Goal: Task Accomplishment & Management: Complete application form

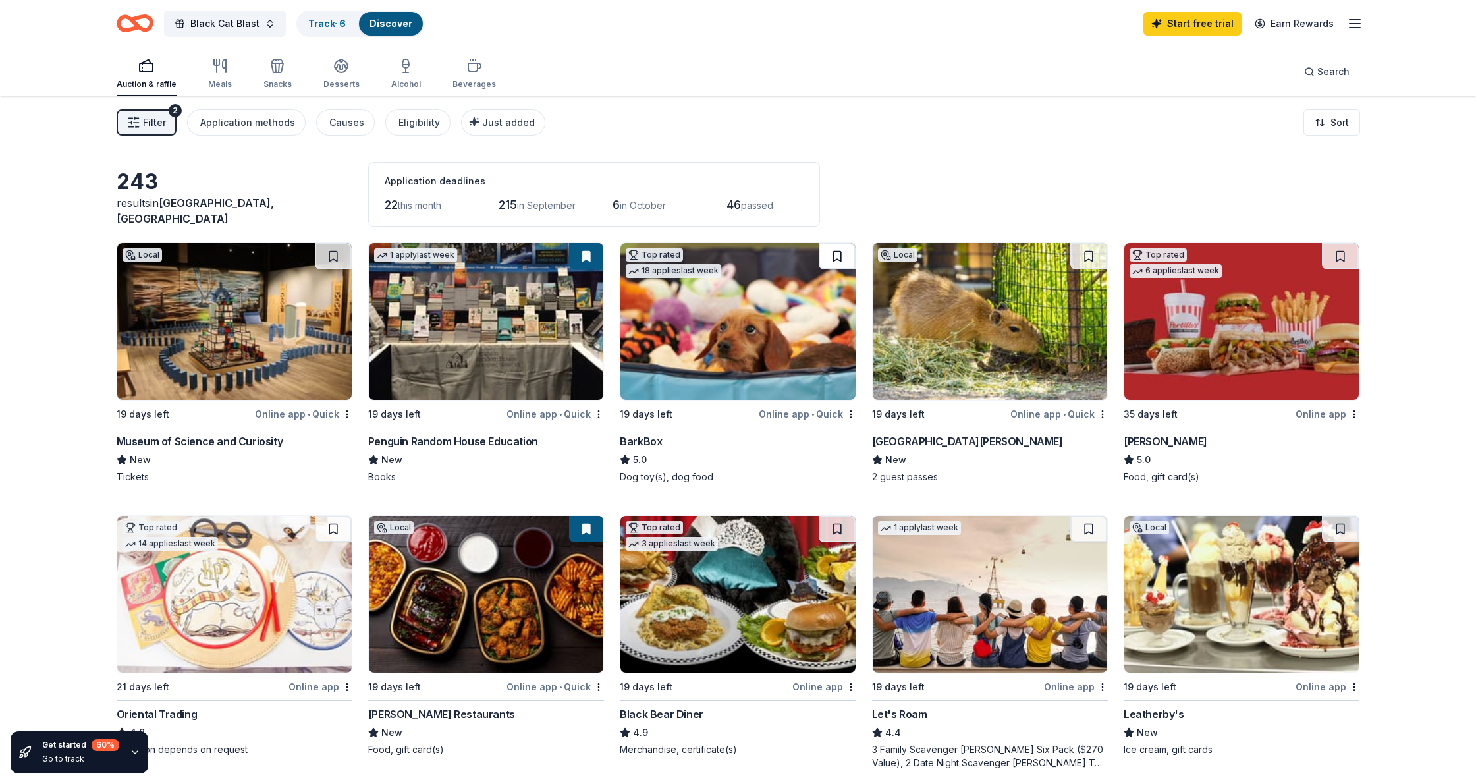
click at [840, 255] on button at bounding box center [837, 256] width 37 height 26
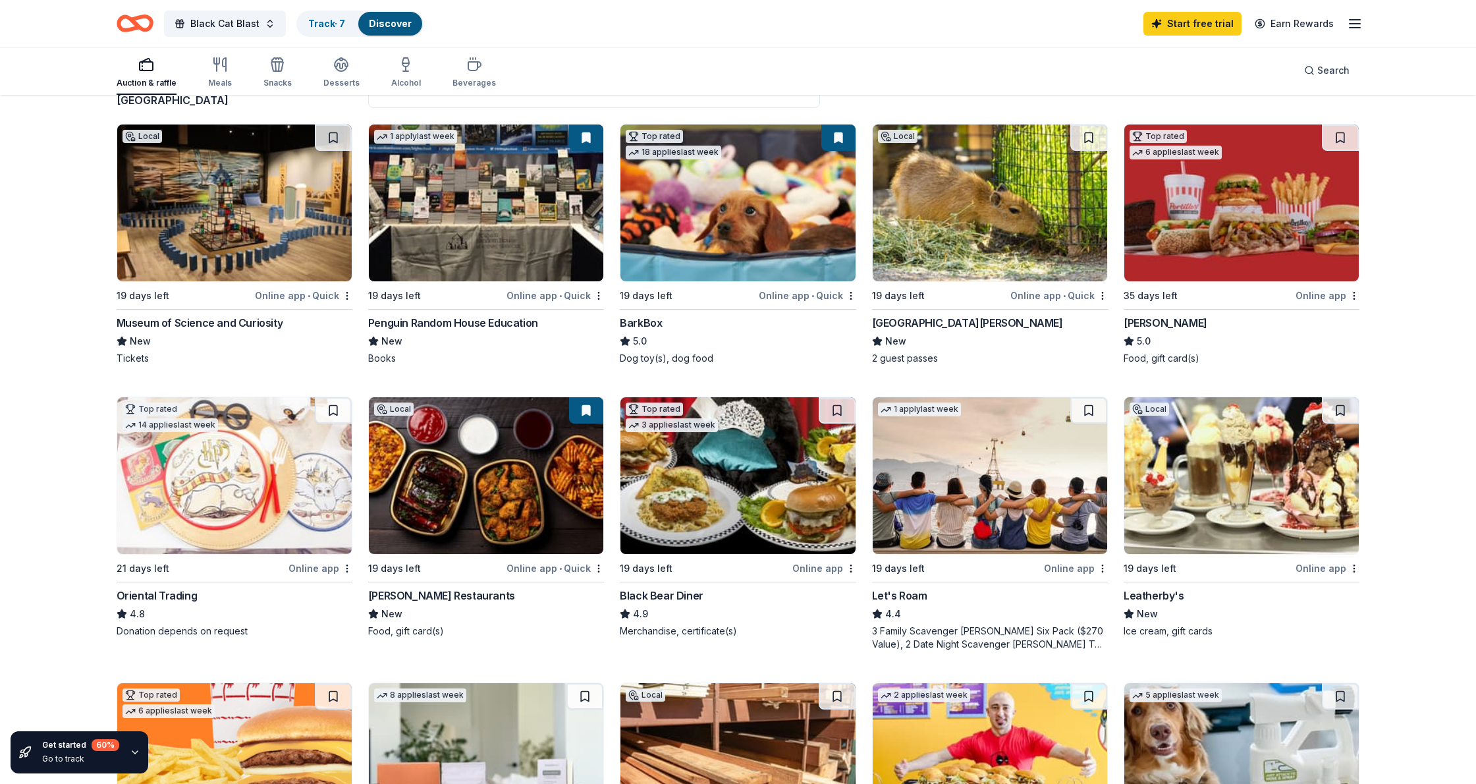
scroll to position [127, 0]
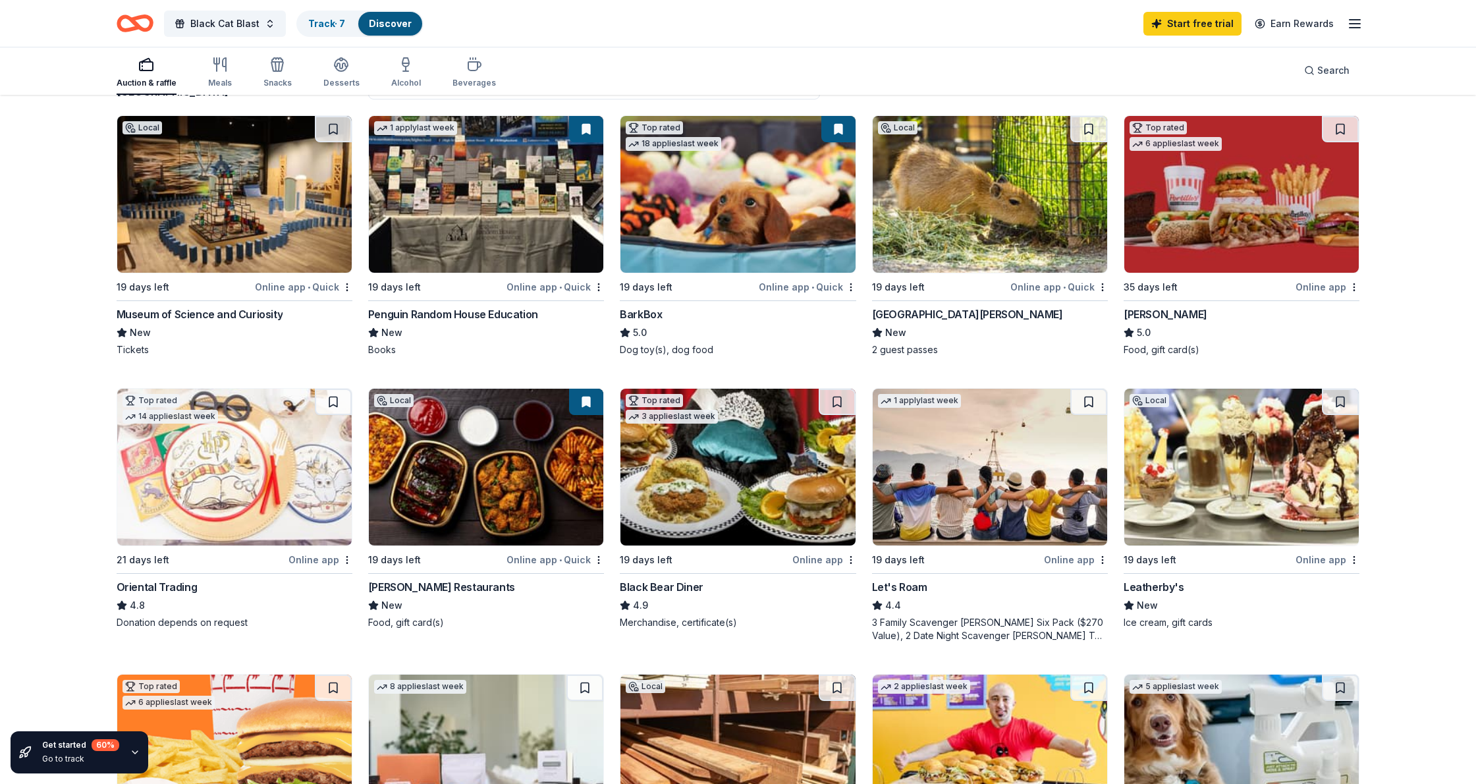
click at [325, 124] on button at bounding box center [333, 129] width 37 height 26
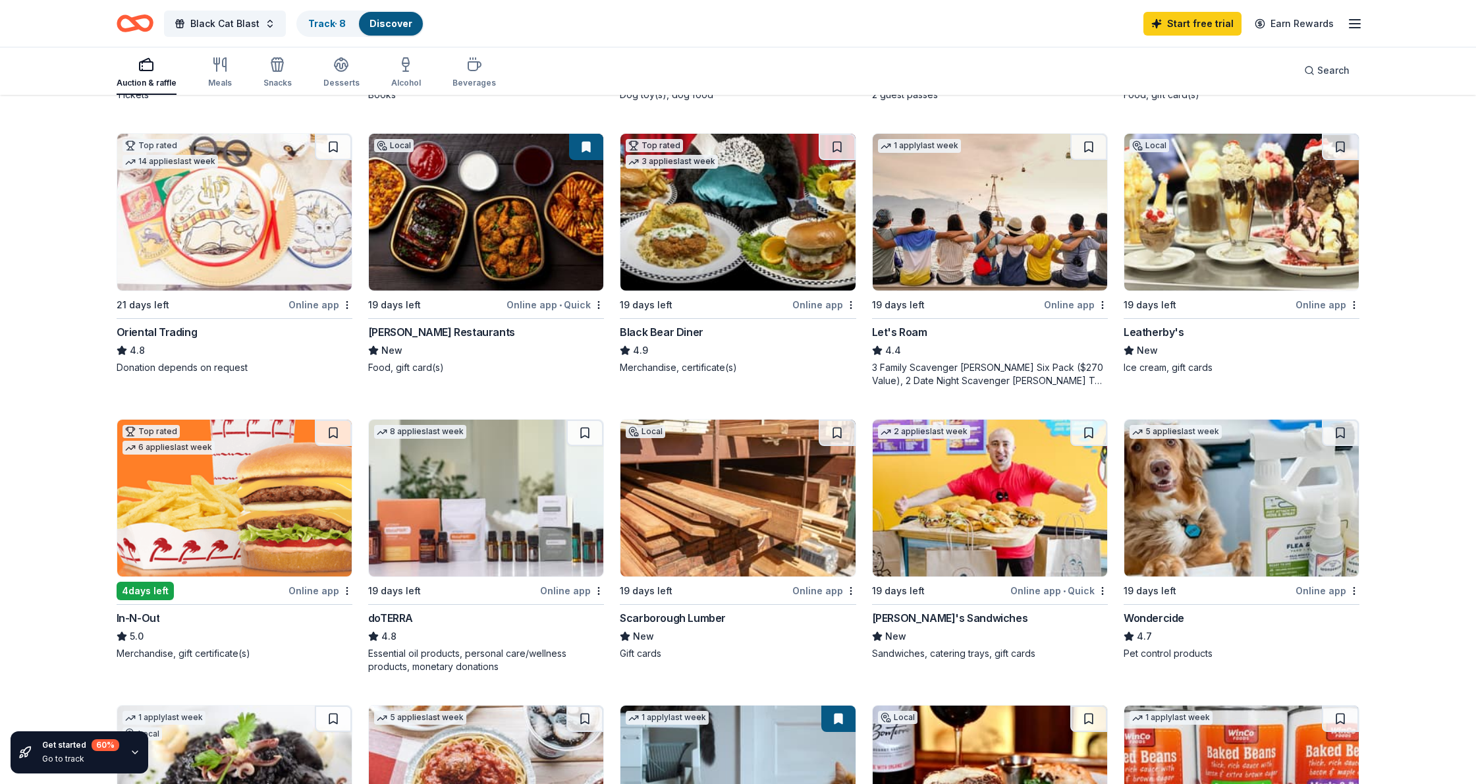
scroll to position [391, 0]
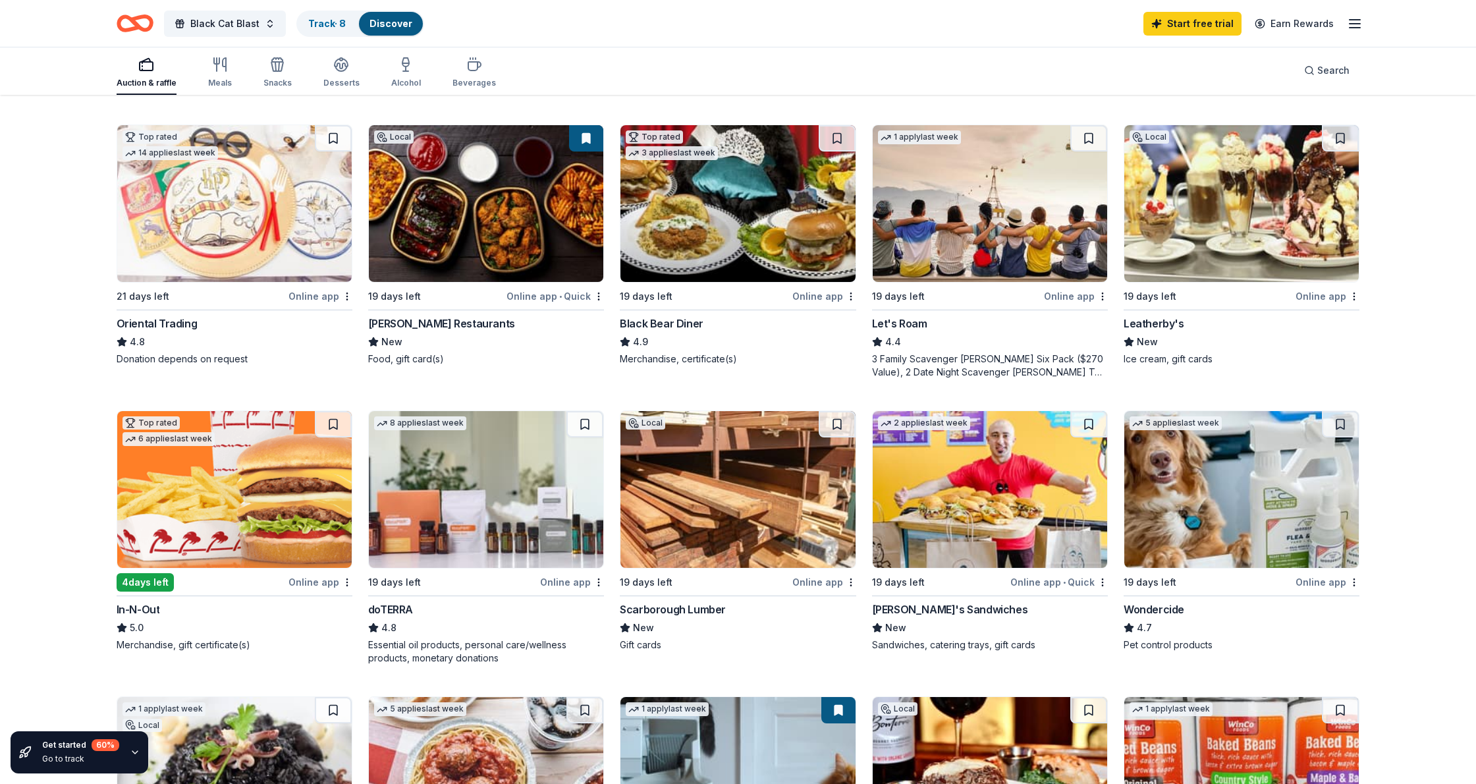
click at [544, 296] on div "Online app • Quick" at bounding box center [554, 296] width 97 height 16
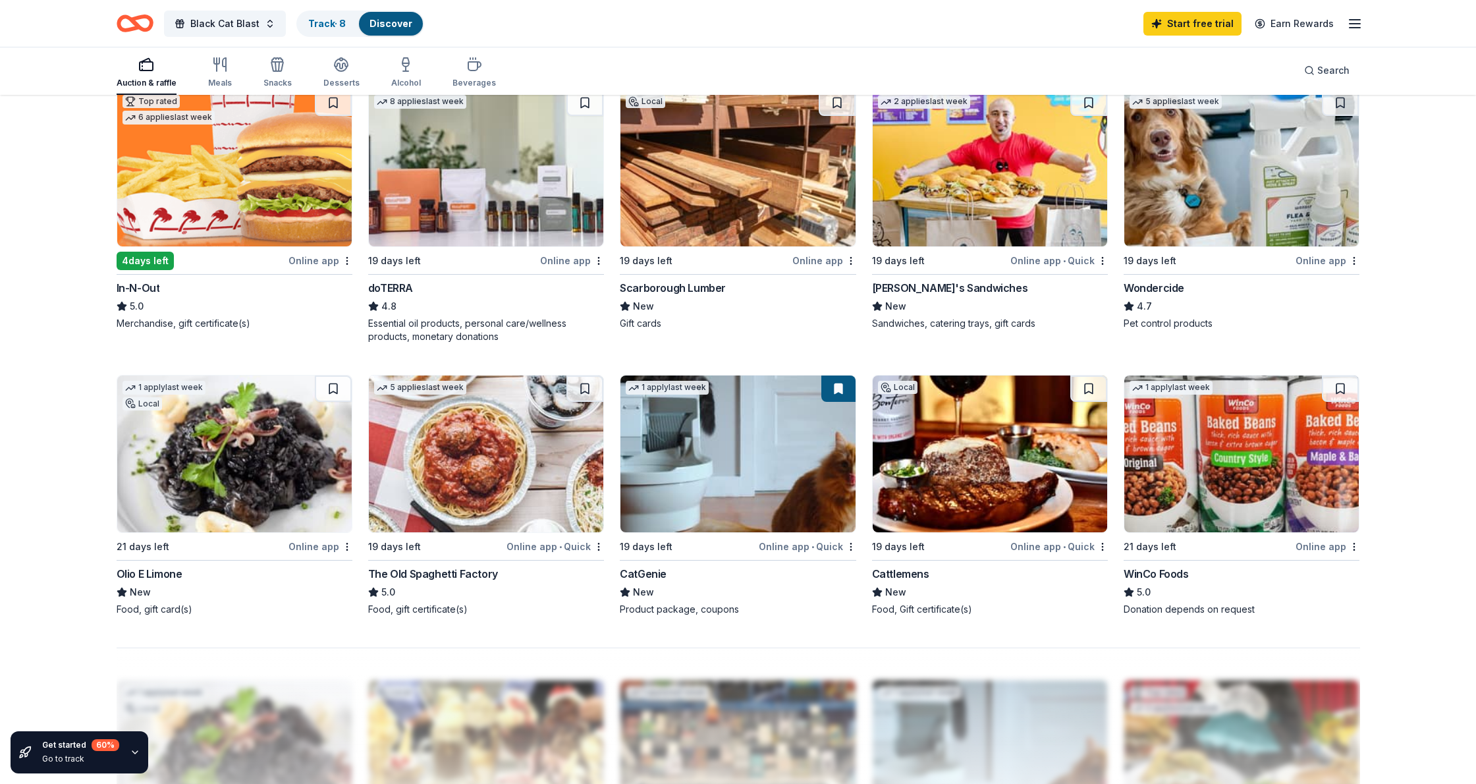
scroll to position [710, 0]
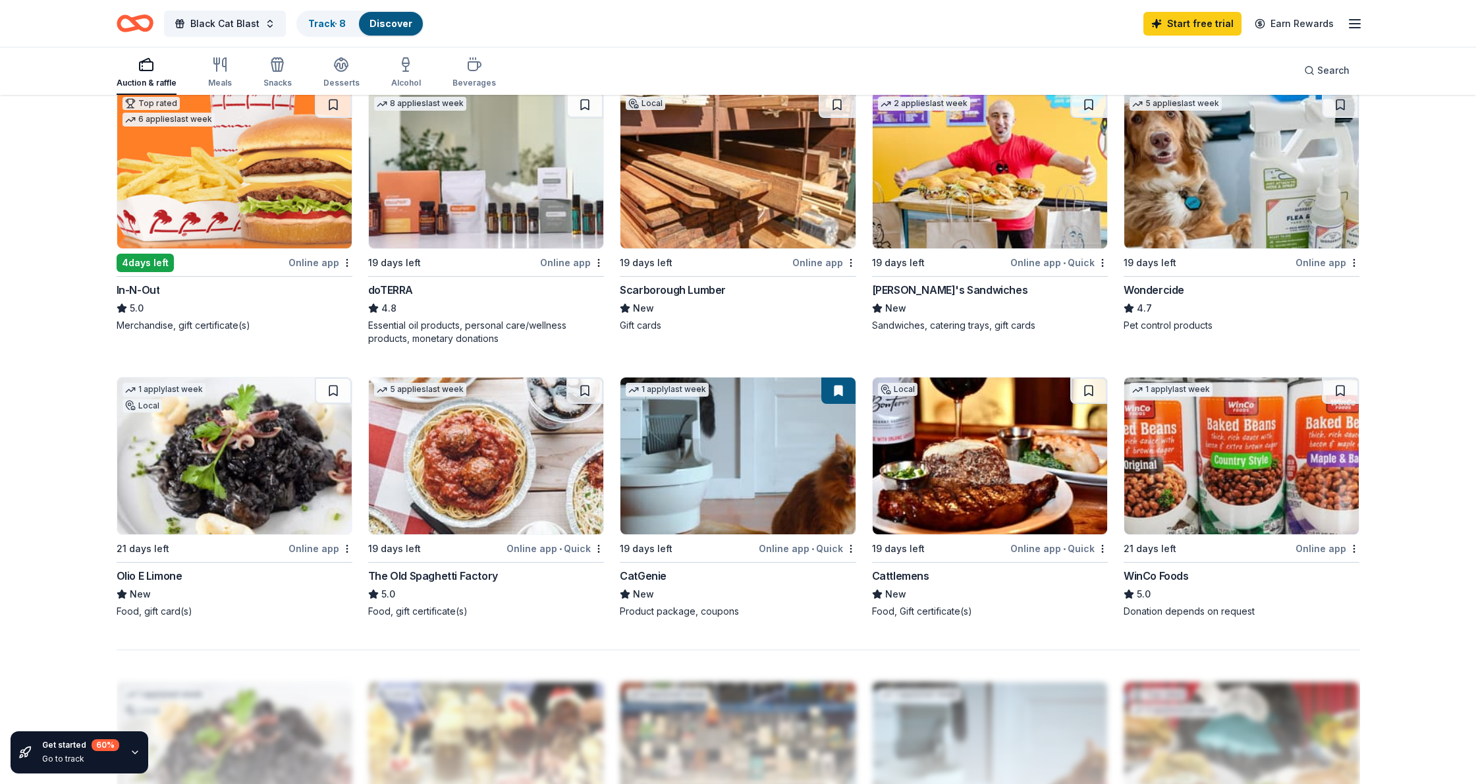
click at [966, 460] on img at bounding box center [990, 455] width 234 height 157
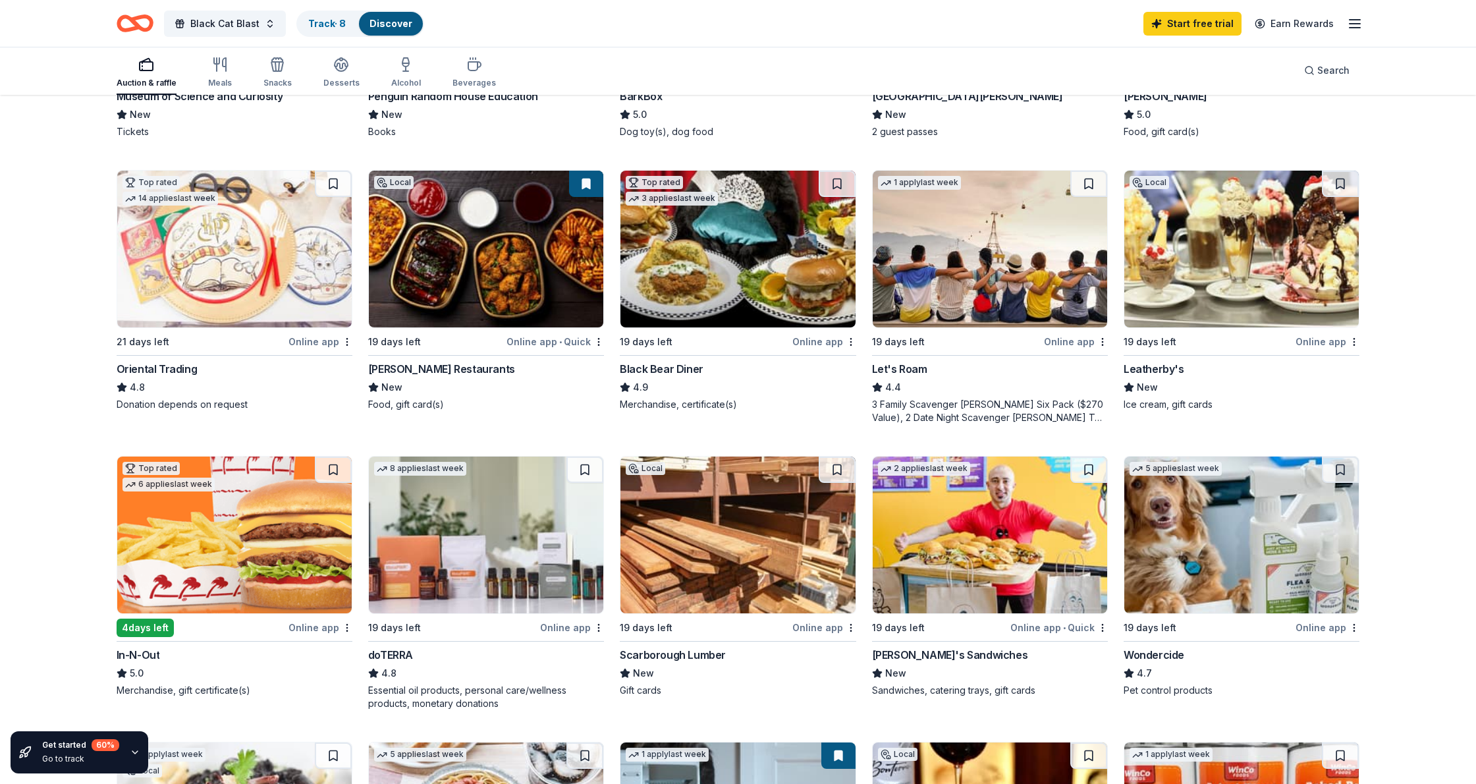
scroll to position [335, 0]
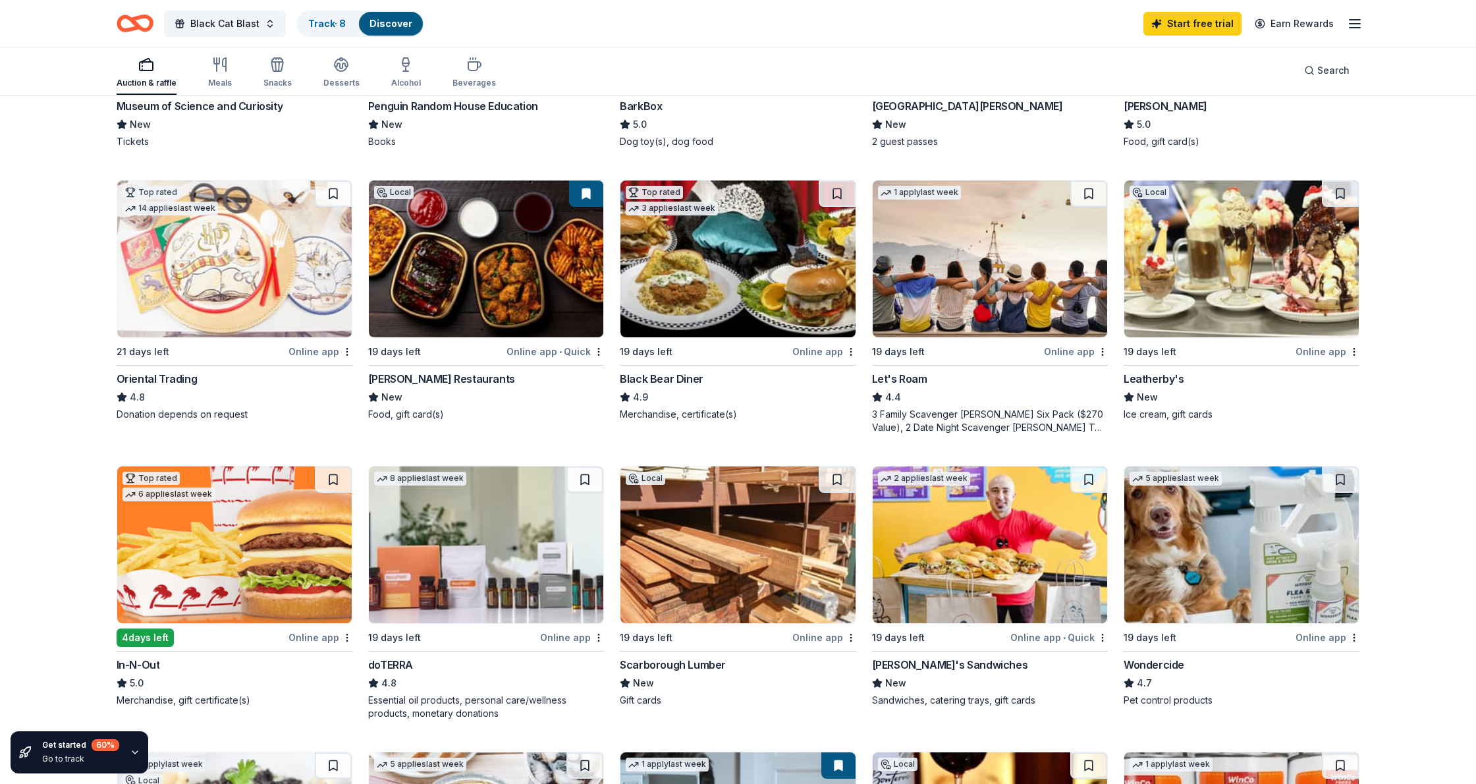
click at [1244, 314] on img at bounding box center [1241, 258] width 234 height 157
click at [552, 630] on div "Online app" at bounding box center [572, 637] width 64 height 16
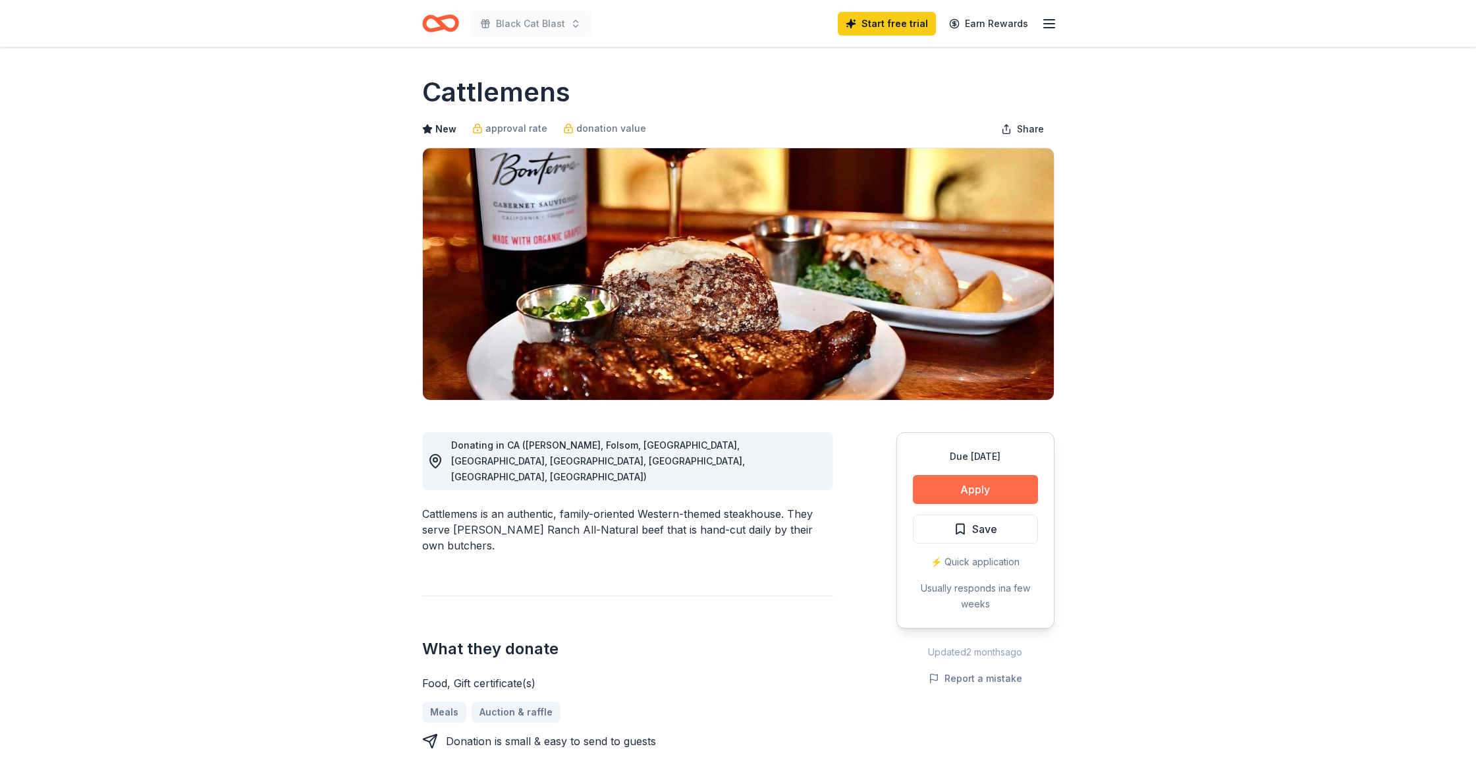
click at [987, 493] on button "Apply" at bounding box center [975, 489] width 125 height 29
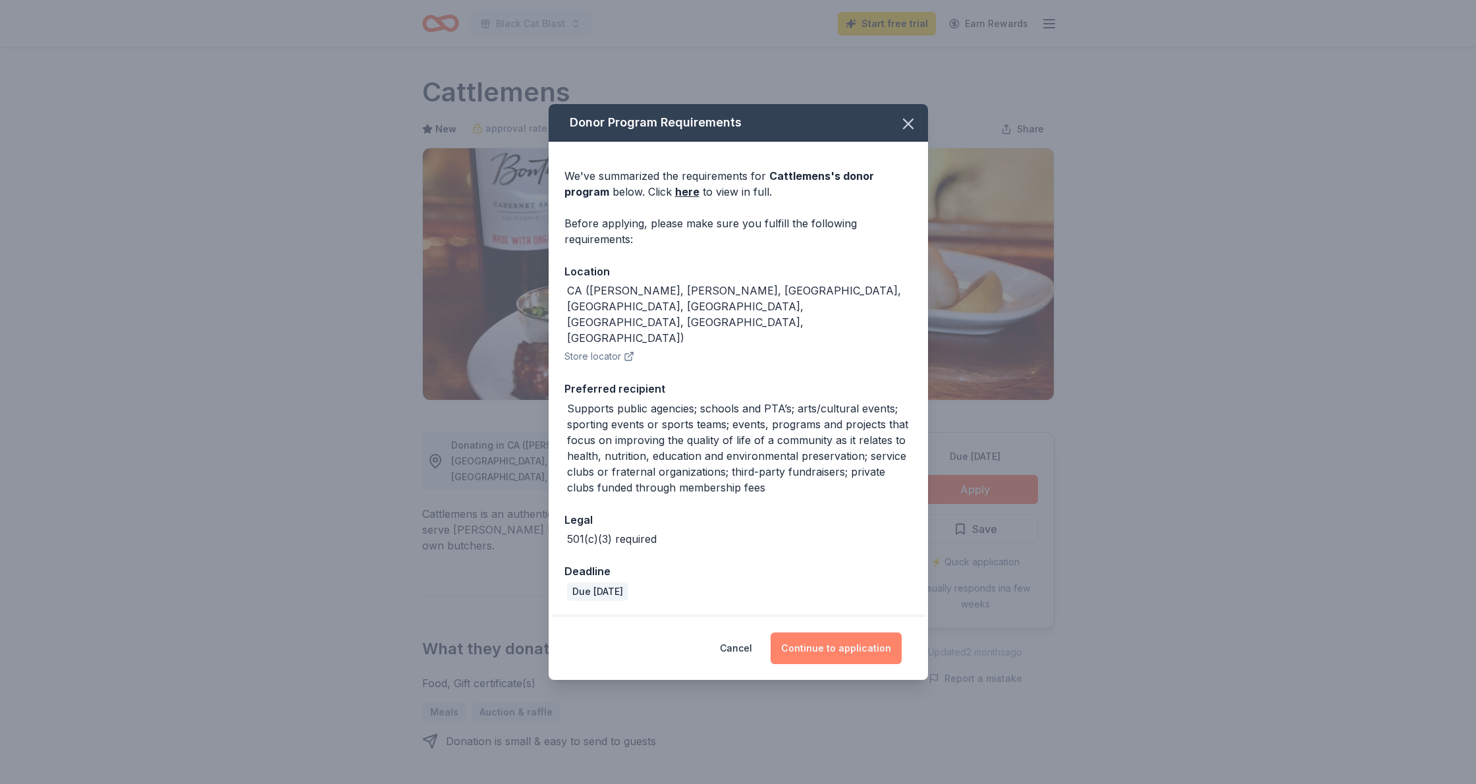
click at [839, 637] on button "Continue to application" at bounding box center [836, 648] width 131 height 32
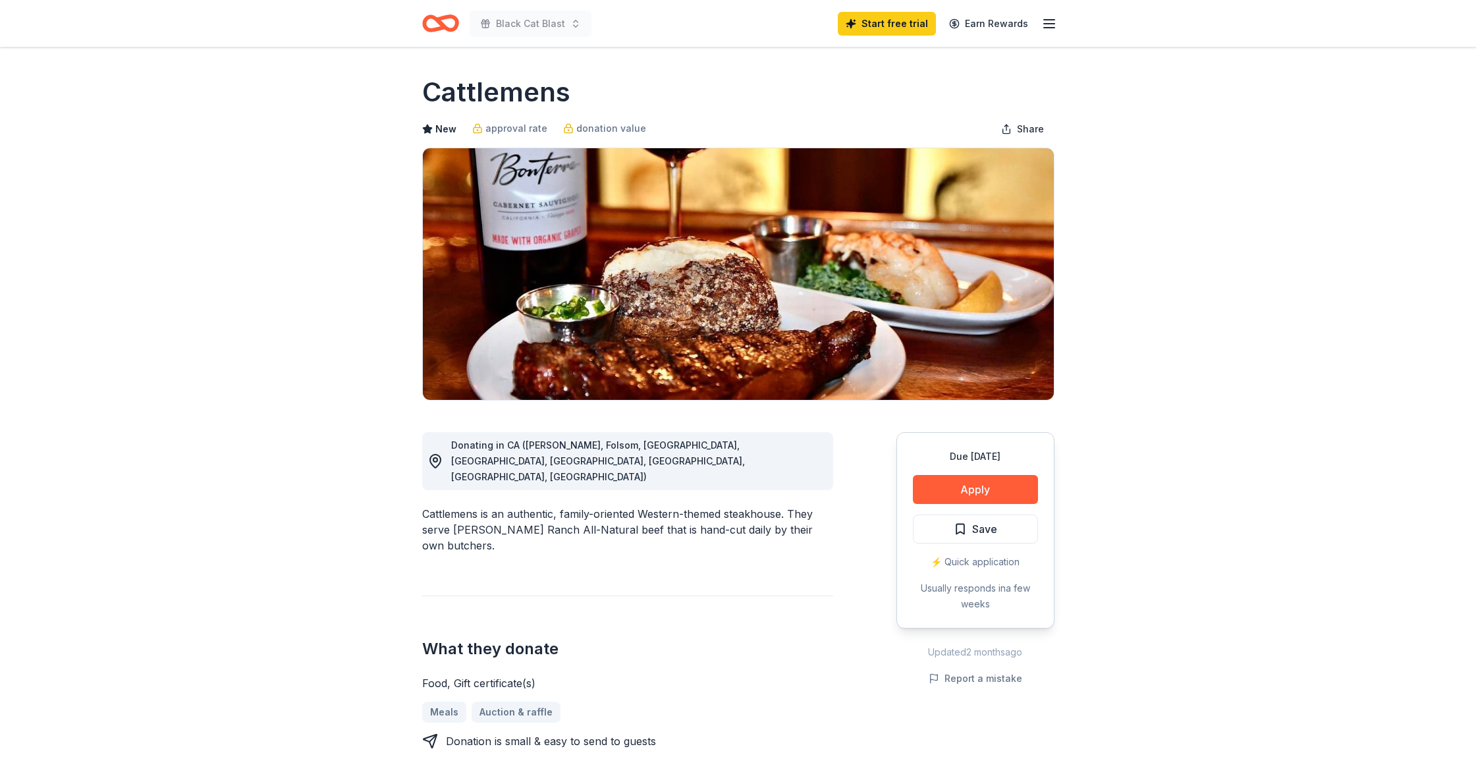
scroll to position [1, 0]
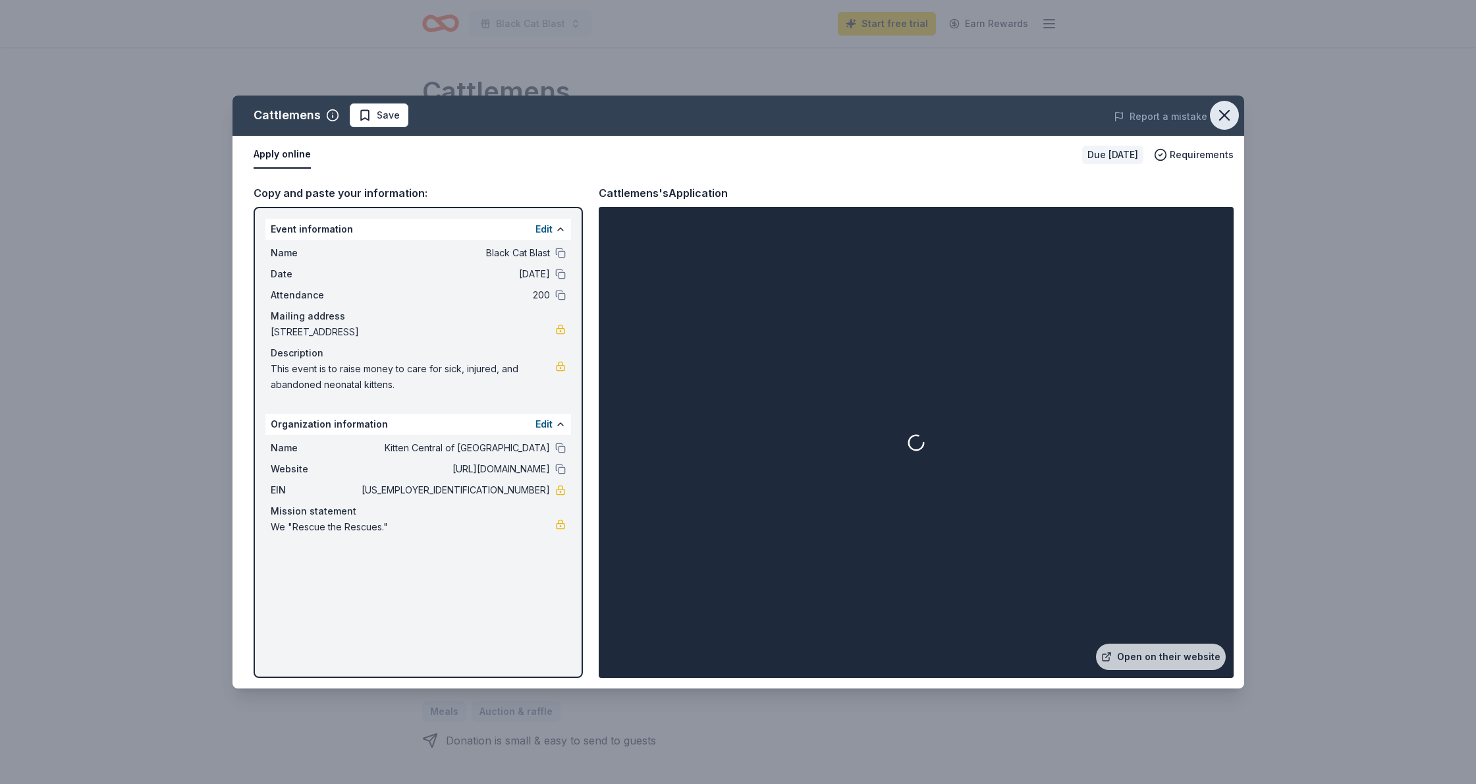
click at [1232, 117] on icon "button" at bounding box center [1224, 115] width 18 height 18
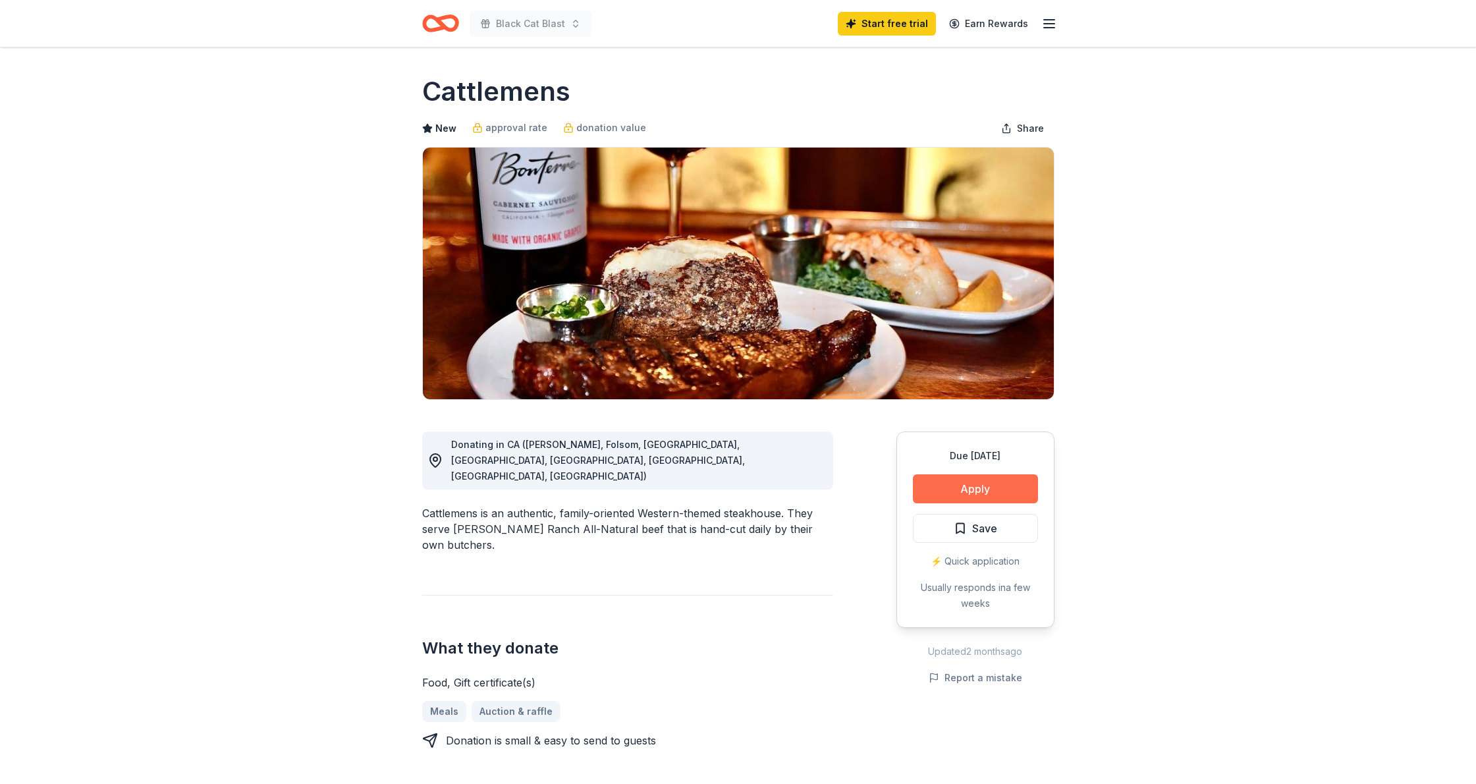
click at [995, 483] on button "Apply" at bounding box center [975, 488] width 125 height 29
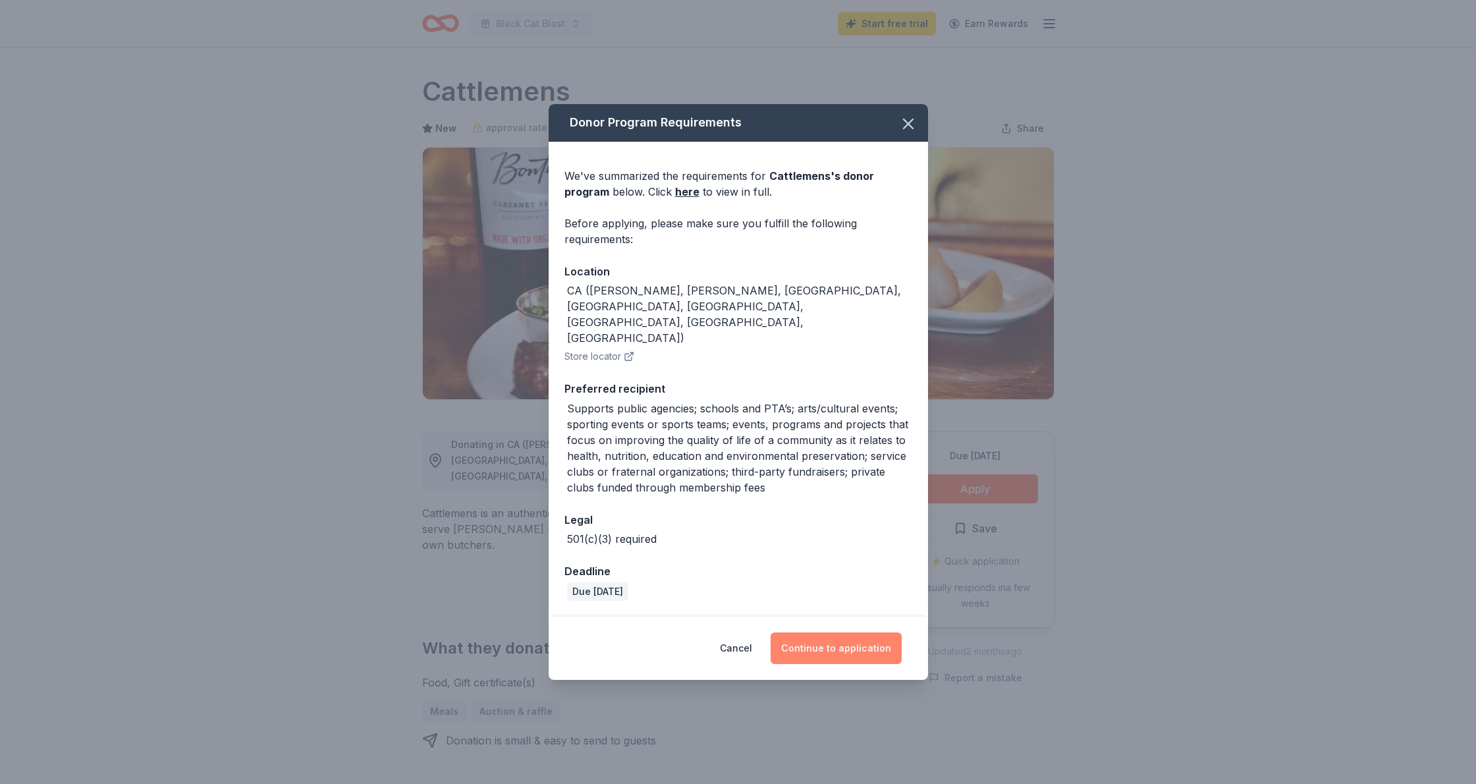
click at [841, 632] on button "Continue to application" at bounding box center [836, 648] width 131 height 32
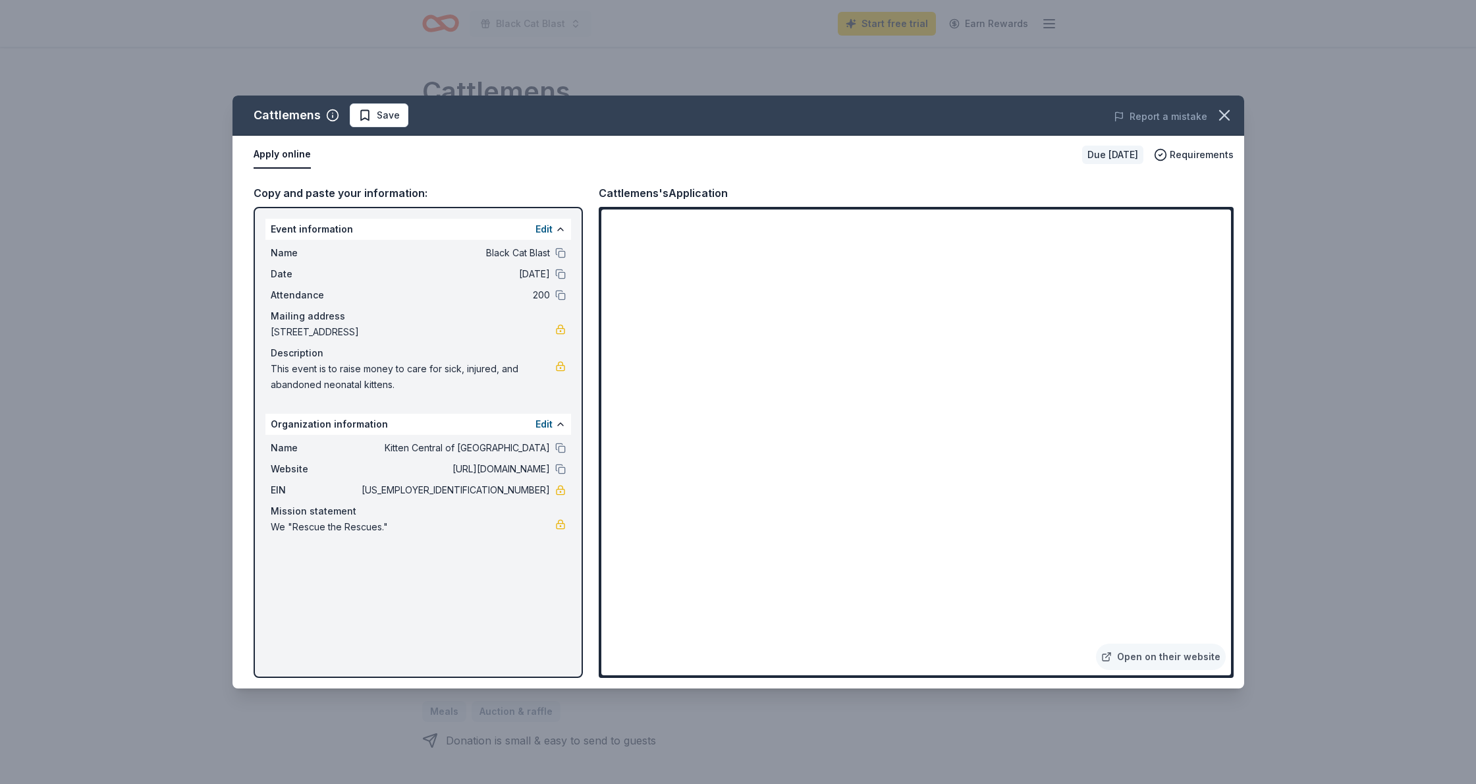
drag, startPoint x: 1218, startPoint y: 117, endPoint x: 927, endPoint y: 139, distance: 292.6
click at [1218, 117] on icon "button" at bounding box center [1224, 115] width 18 height 18
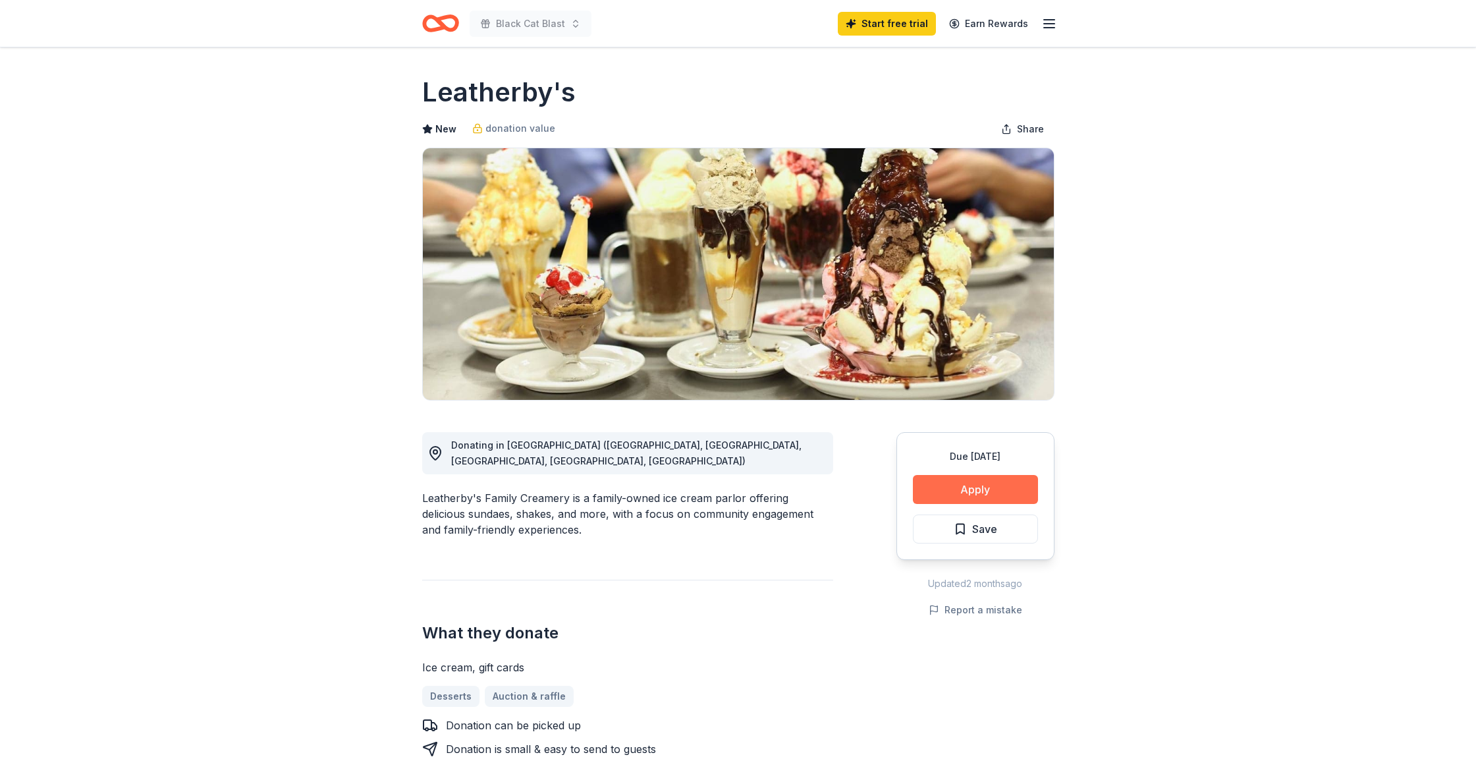
click at [983, 479] on button "Apply" at bounding box center [975, 489] width 125 height 29
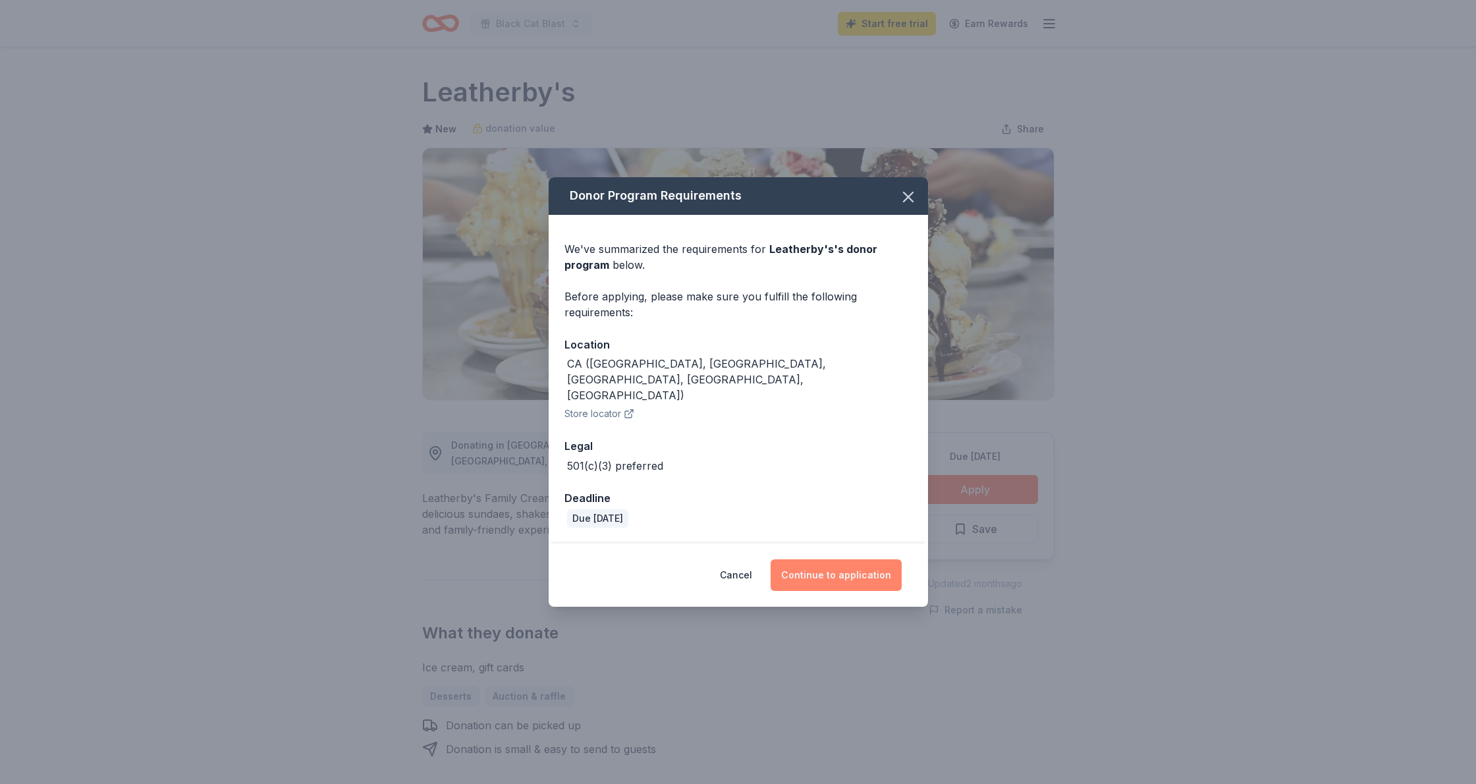
click at [871, 564] on button "Continue to application" at bounding box center [836, 575] width 131 height 32
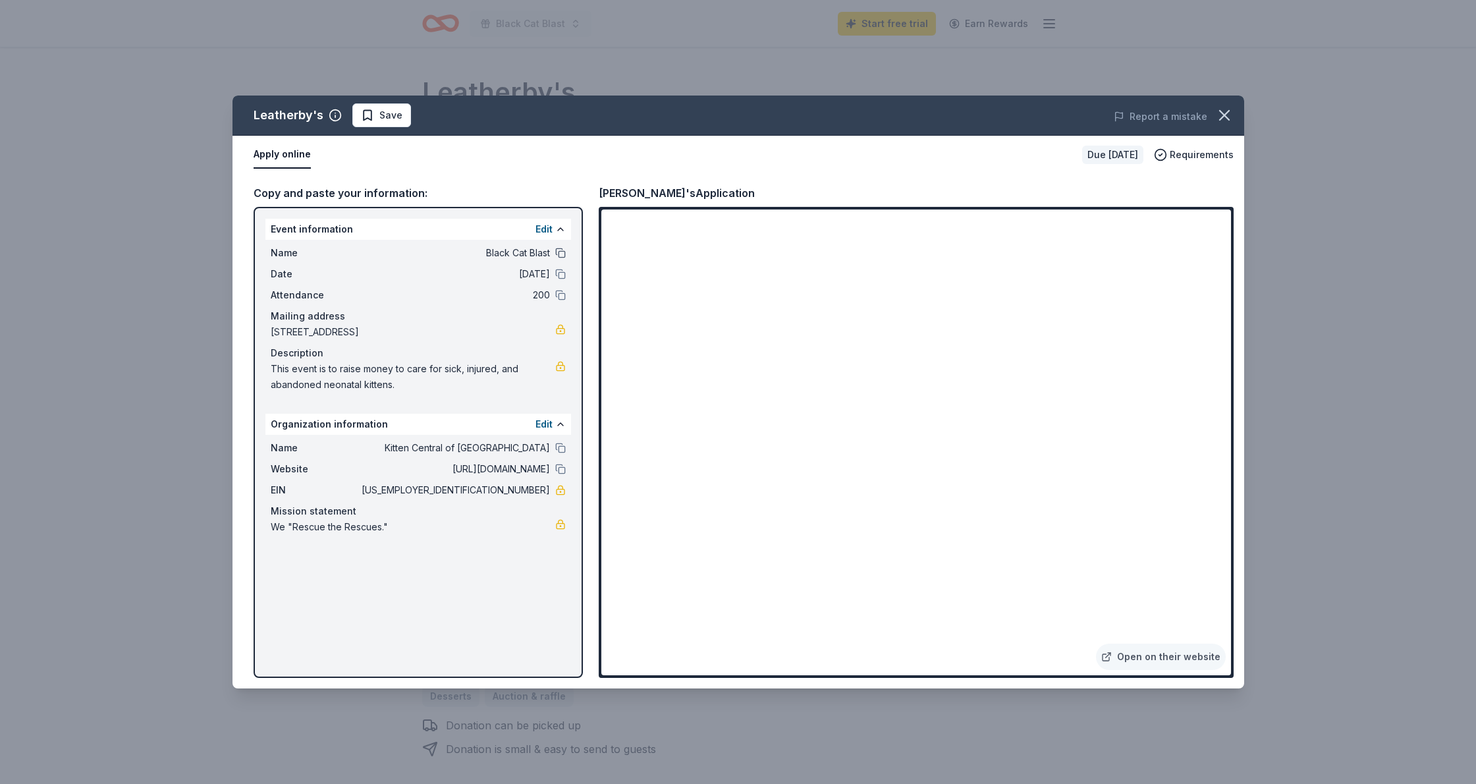
click at [564, 253] on button at bounding box center [560, 253] width 11 height 11
click at [762, 425] on li "Event Name copied" at bounding box center [738, 391] width 122 height 79
click at [1224, 118] on icon "button" at bounding box center [1224, 115] width 18 height 18
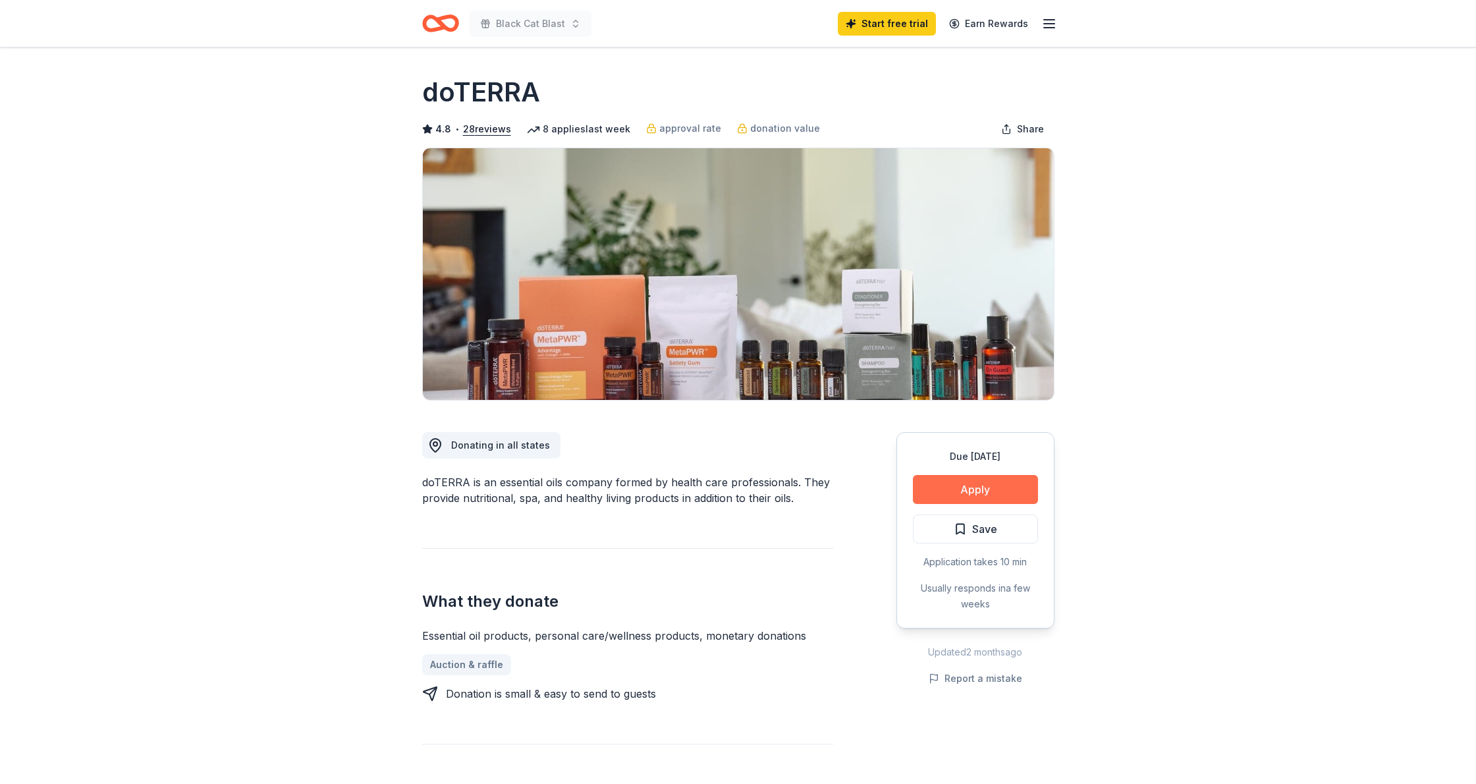
click at [962, 489] on button "Apply" at bounding box center [975, 489] width 125 height 29
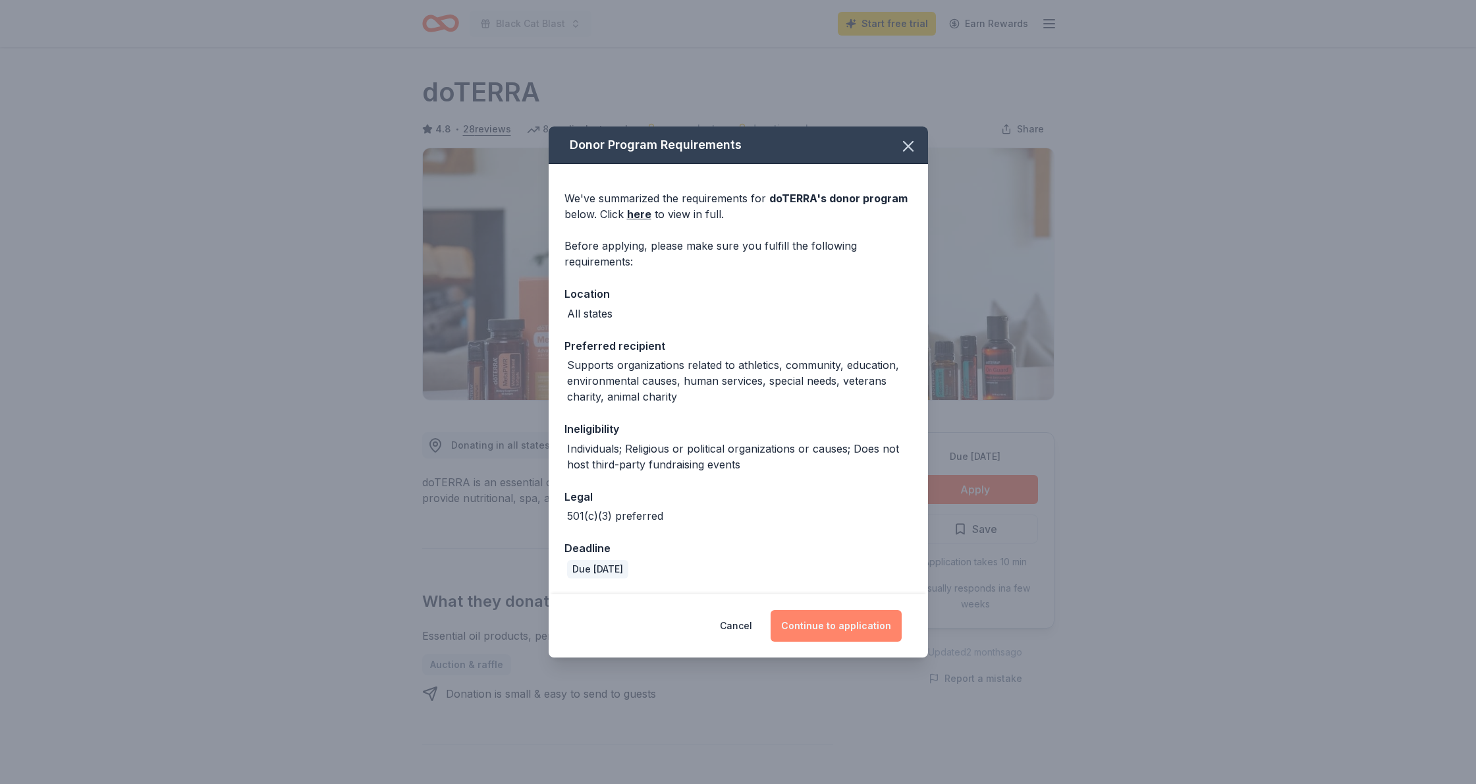
click at [832, 628] on button "Continue to application" at bounding box center [836, 626] width 131 height 32
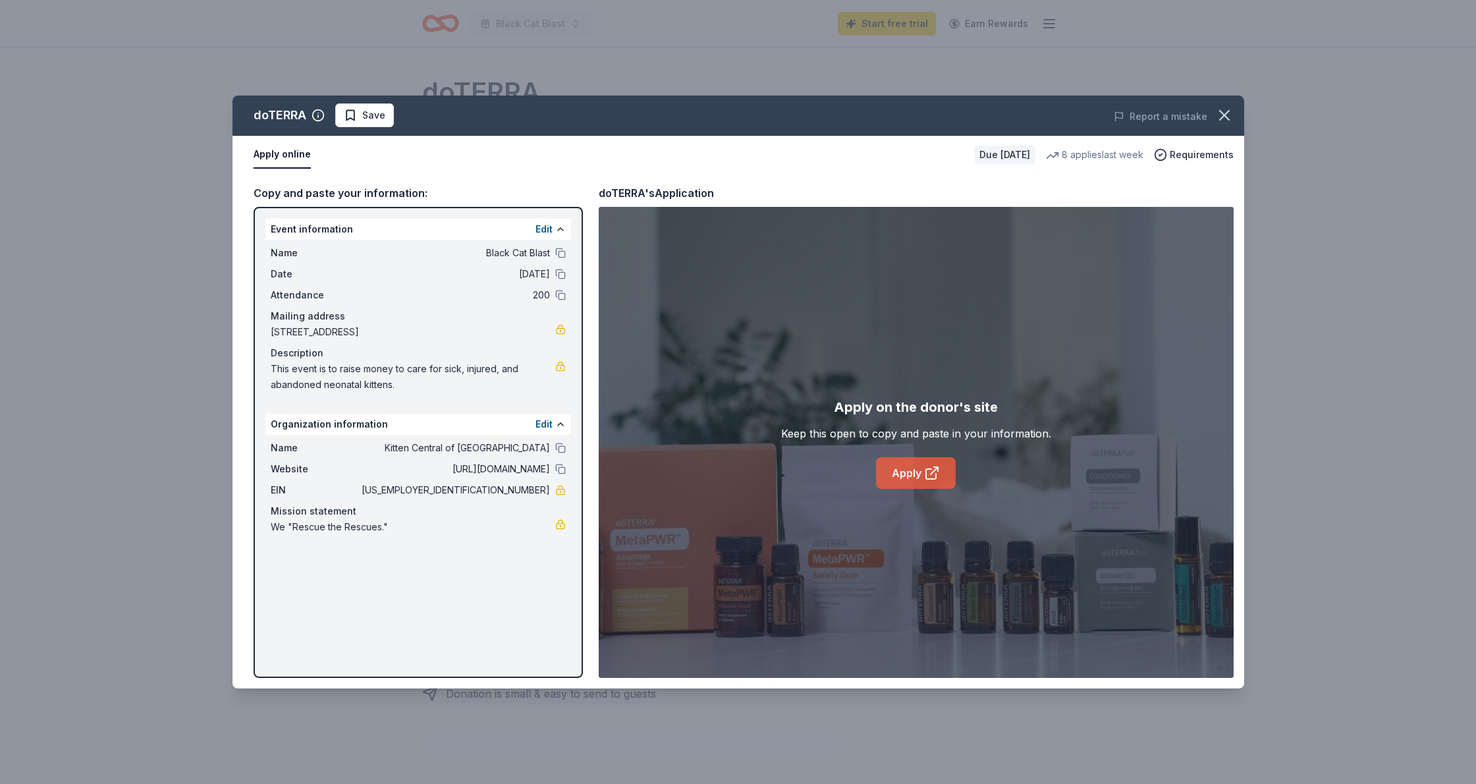
click at [900, 476] on link "Apply" at bounding box center [916, 473] width 80 height 32
